Goal: Task Accomplishment & Management: Use online tool/utility

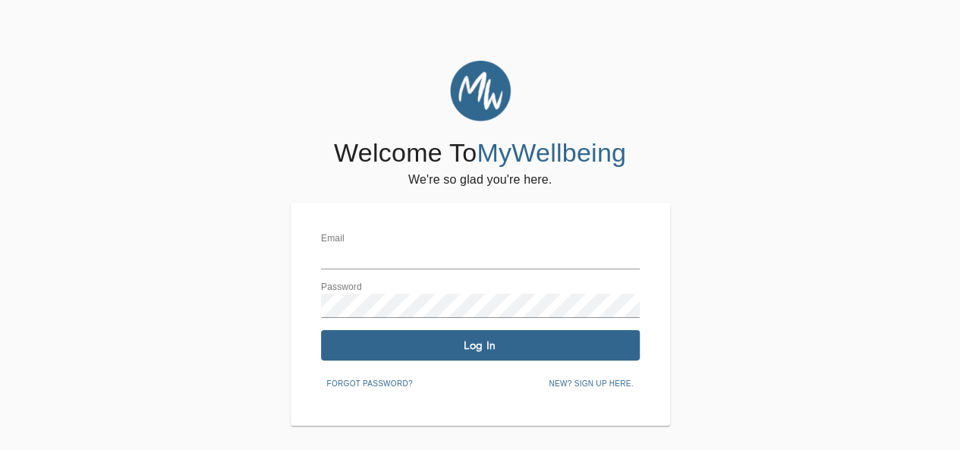
type input "[EMAIL_ADDRESS][DOMAIN_NAME]"
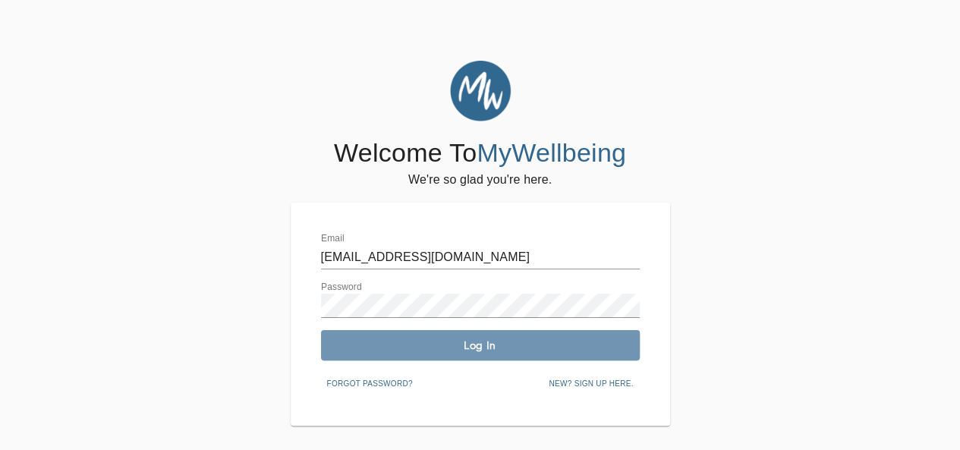
click at [496, 345] on span "Log In" at bounding box center [480, 346] width 307 height 14
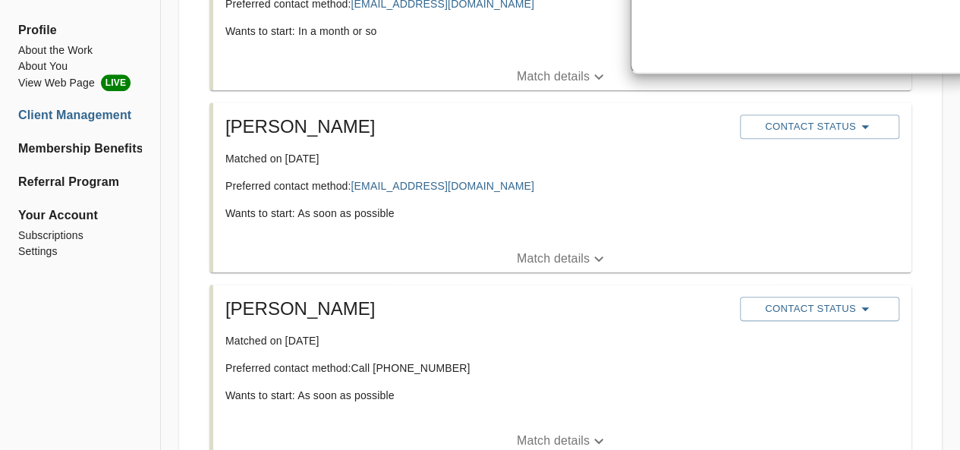
scroll to position [830, 0]
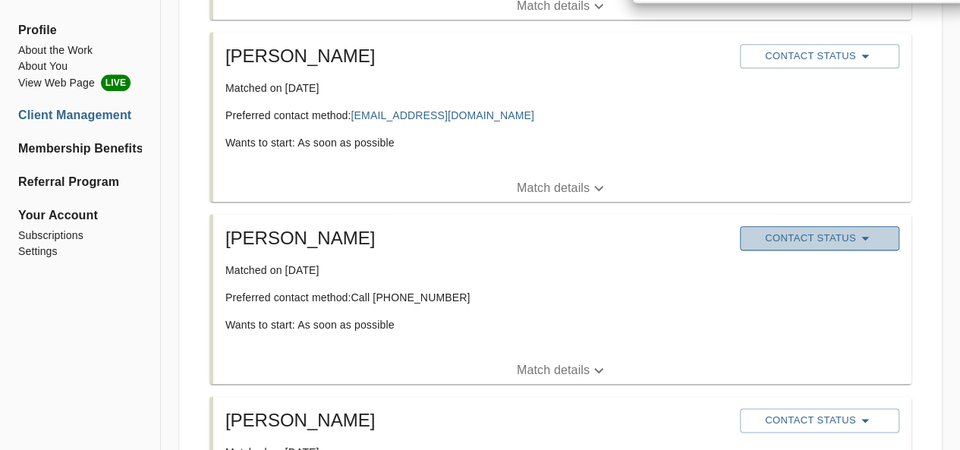
click at [865, 239] on icon "button" at bounding box center [866, 239] width 8 height 4
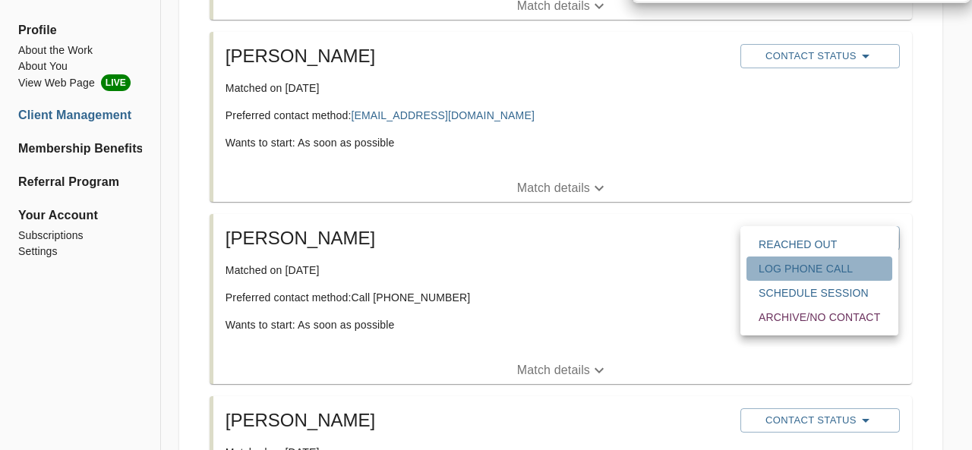
click at [837, 269] on span "Log Phone Call" at bounding box center [818, 268] width 121 height 15
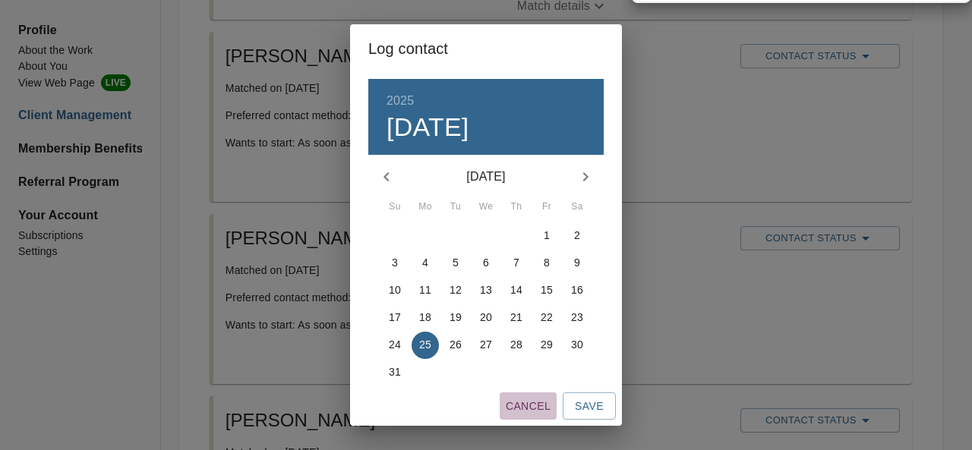
click at [540, 402] on span "Cancel" at bounding box center [528, 406] width 45 height 19
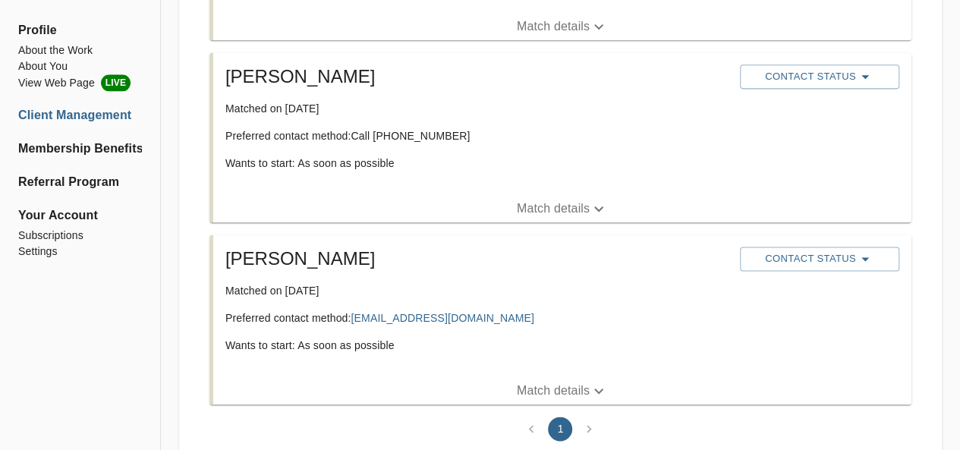
scroll to position [1043, 0]
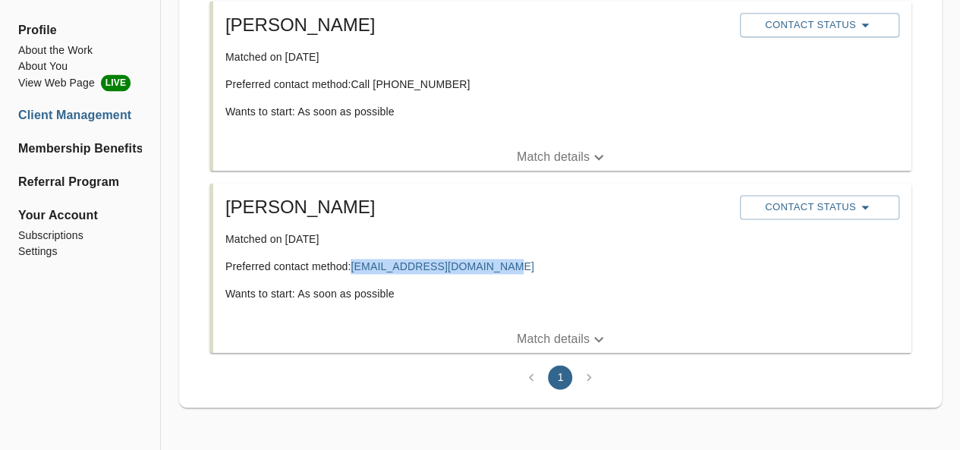
drag, startPoint x: 505, startPoint y: 265, endPoint x: 351, endPoint y: 268, distance: 153.4
click at [351, 268] on p "Preferred contact method: [EMAIL_ADDRESS][DOMAIN_NAME]" at bounding box center [476, 266] width 503 height 15
copy p "[EMAIL_ADDRESS][DOMAIN_NAME]"
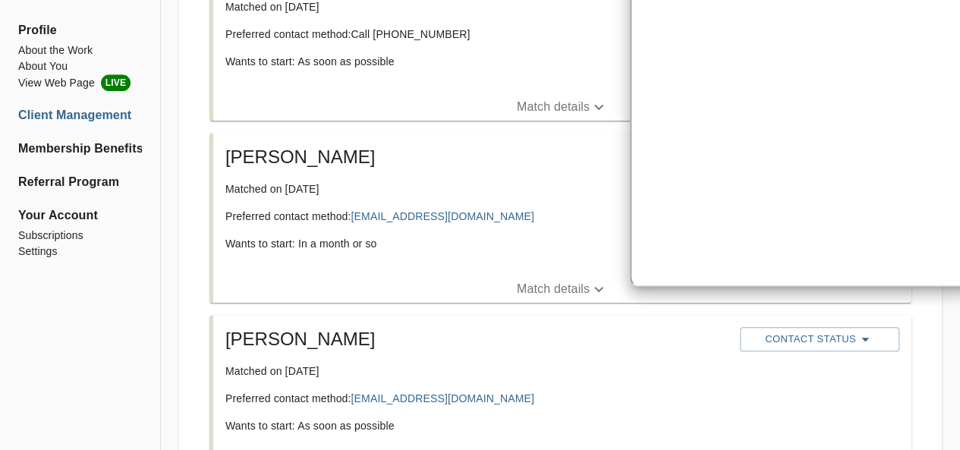
scroll to position [527, 0]
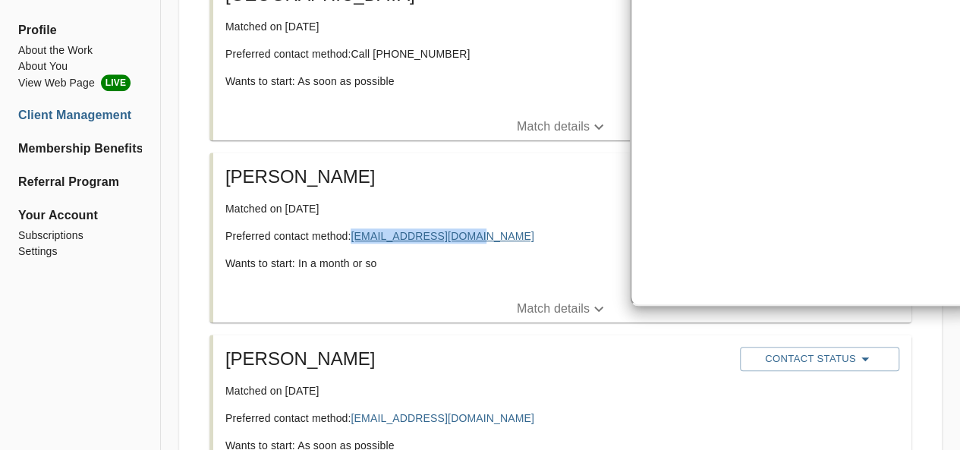
drag, startPoint x: 478, startPoint y: 230, endPoint x: 354, endPoint y: 241, distance: 124.9
click at [354, 241] on p "Preferred contact method: [EMAIL_ADDRESS][DOMAIN_NAME]" at bounding box center [476, 235] width 503 height 15
click at [375, 231] on link "[EMAIL_ADDRESS][DOMAIN_NAME]" at bounding box center [442, 236] width 183 height 12
copy link "[EMAIL_ADDRESS][DOMAIN_NAME]"
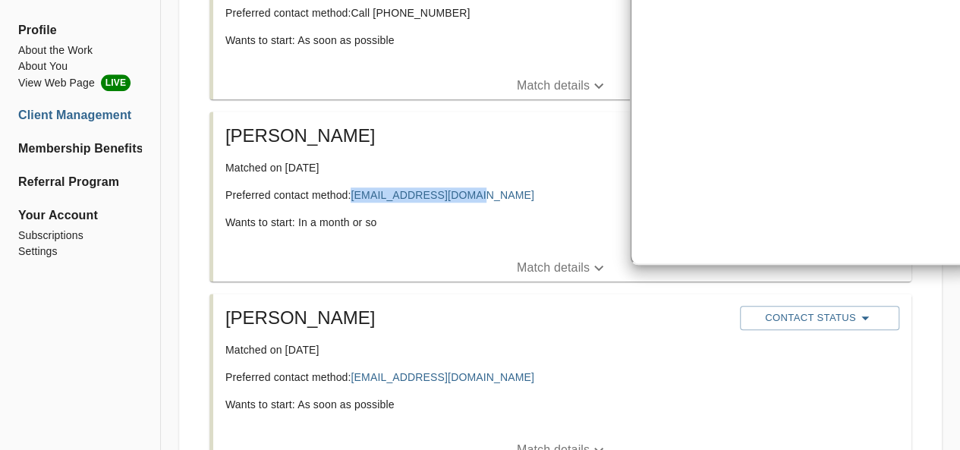
scroll to position [629, 0]
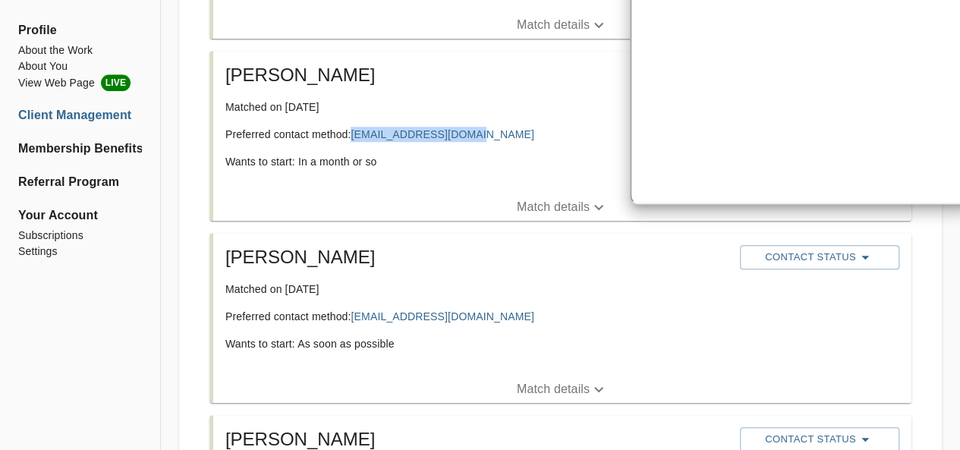
click at [607, 202] on icon "button" at bounding box center [599, 207] width 18 height 18
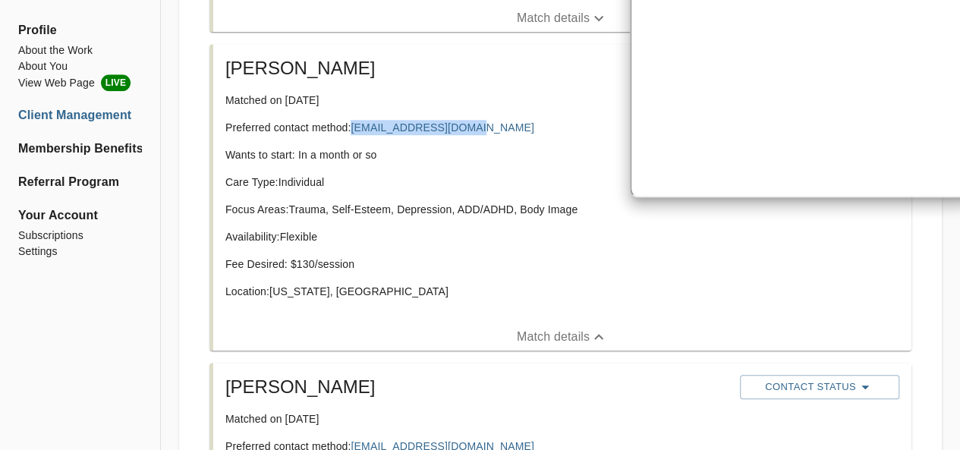
scroll to position [627, 0]
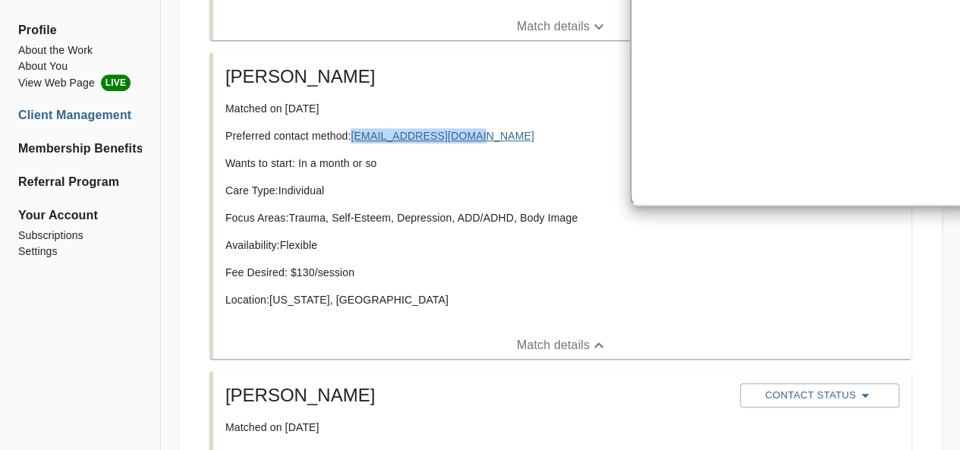
copy link "[EMAIL_ADDRESS][DOMAIN_NAME]"
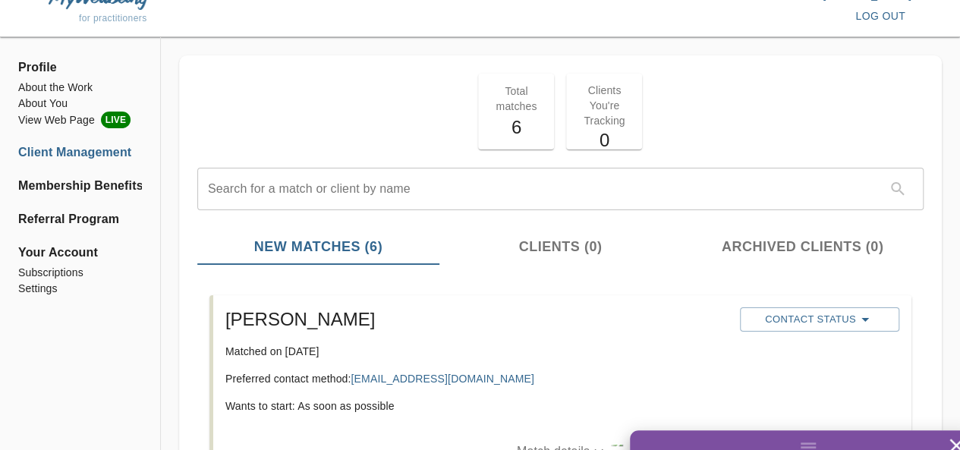
scroll to position [0, 0]
